Goal: Task Accomplishment & Management: Manage account settings

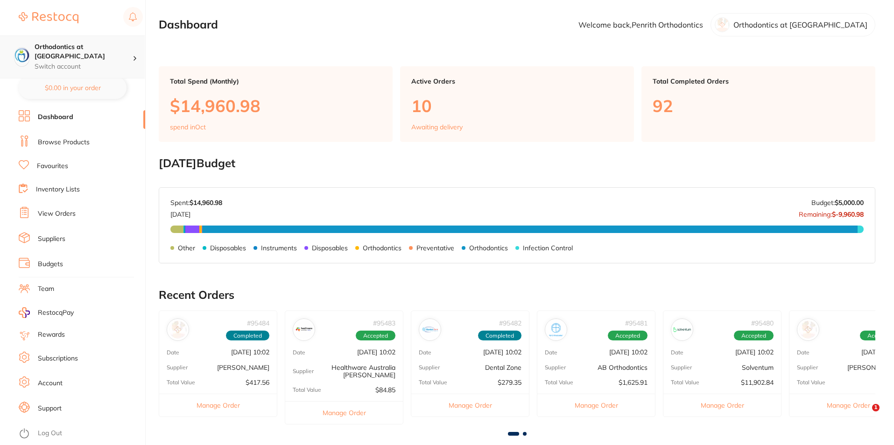
click at [114, 51] on h4 "Orthodontics at [GEOGRAPHIC_DATA]" at bounding box center [84, 51] width 98 height 18
click at [41, 429] on link "Log Out" at bounding box center [50, 433] width 24 height 9
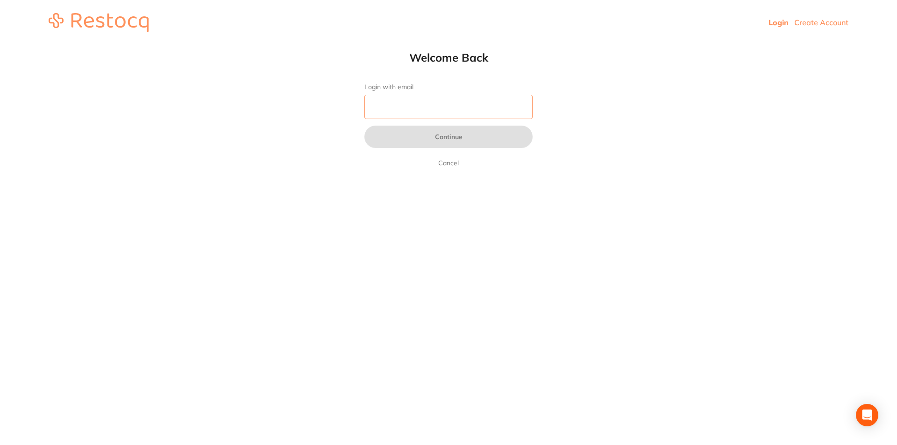
click at [386, 112] on input "Login with email" at bounding box center [448, 107] width 168 height 24
type input "[EMAIL_ADDRESS][DOMAIN_NAME]"
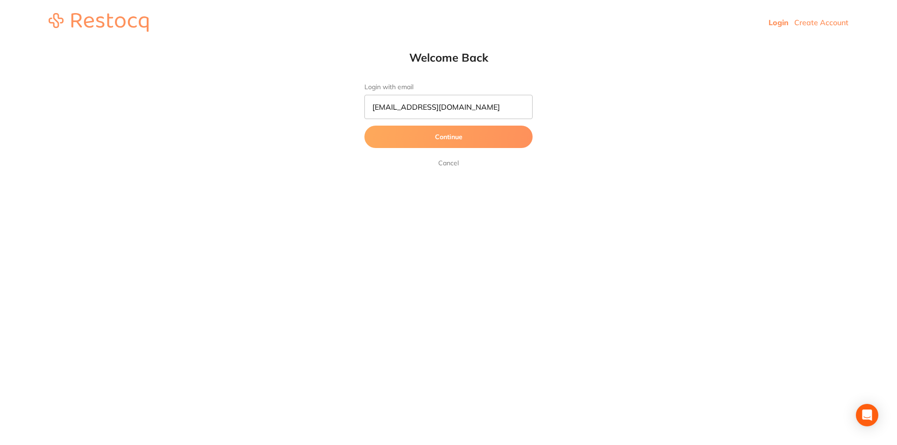
click at [468, 128] on button "Continue" at bounding box center [448, 137] width 168 height 22
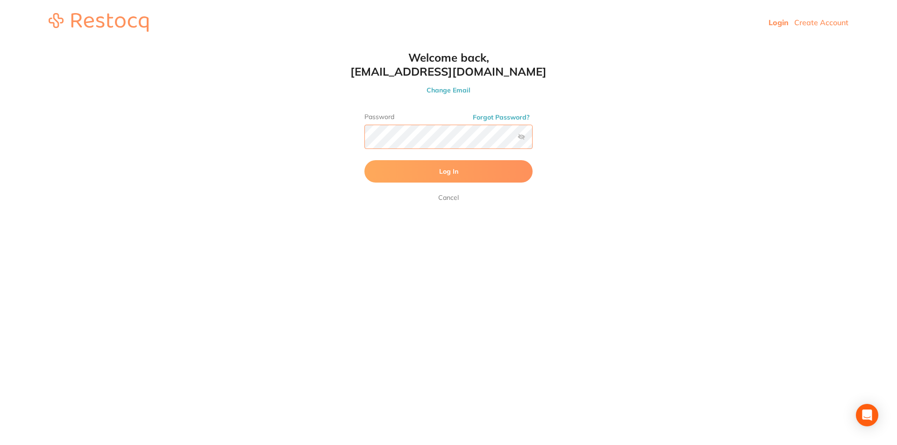
click at [364, 160] on button "Log In" at bounding box center [448, 171] width 168 height 22
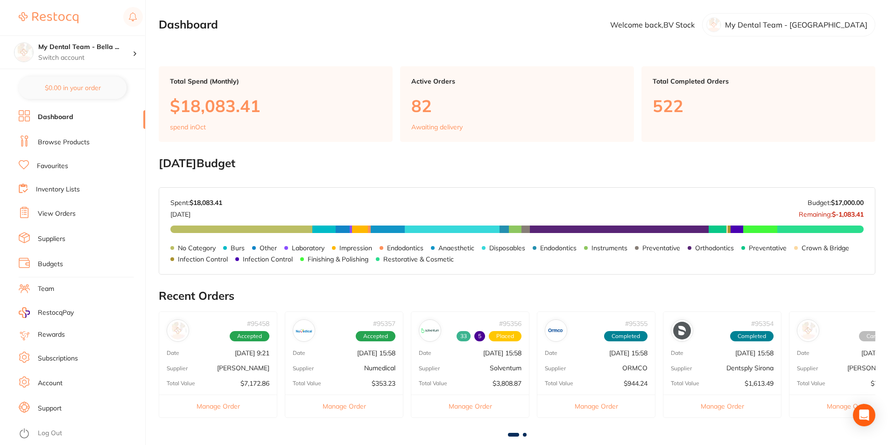
click at [50, 190] on link "Inventory Lists" at bounding box center [58, 189] width 44 height 9
